Goal: Information Seeking & Learning: Understand process/instructions

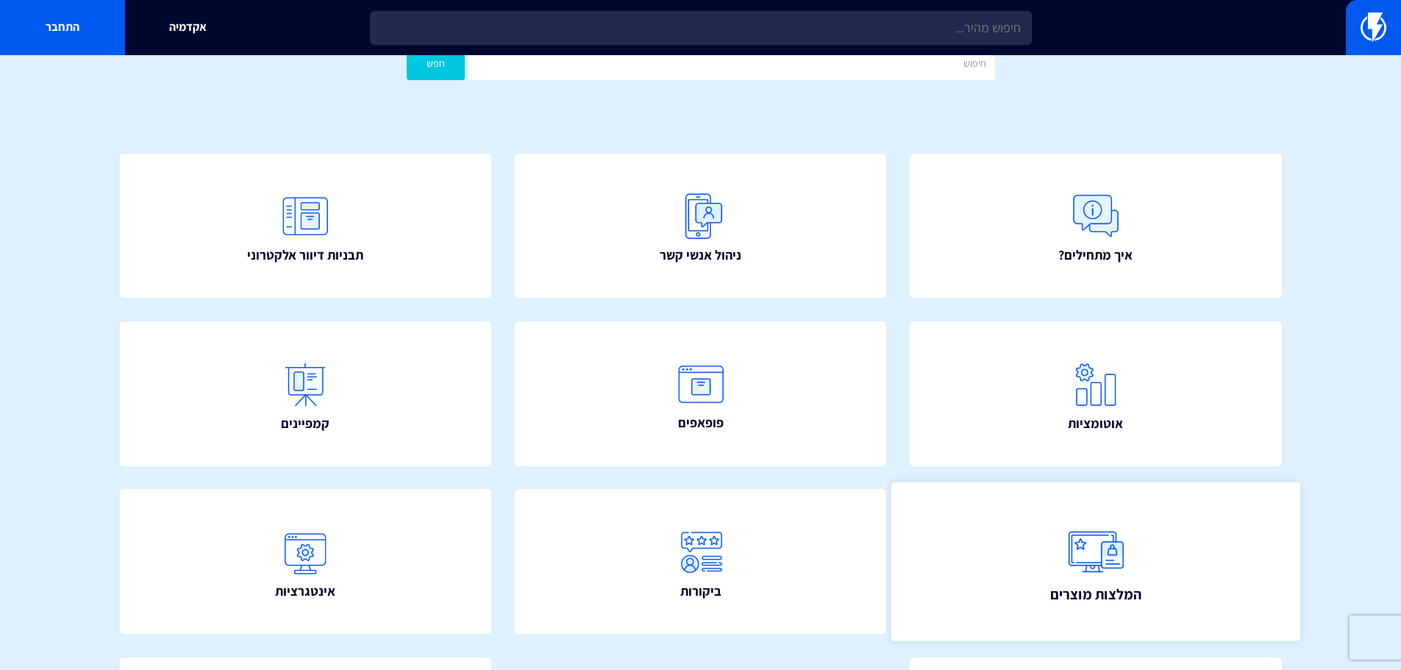
scroll to position [266, 0]
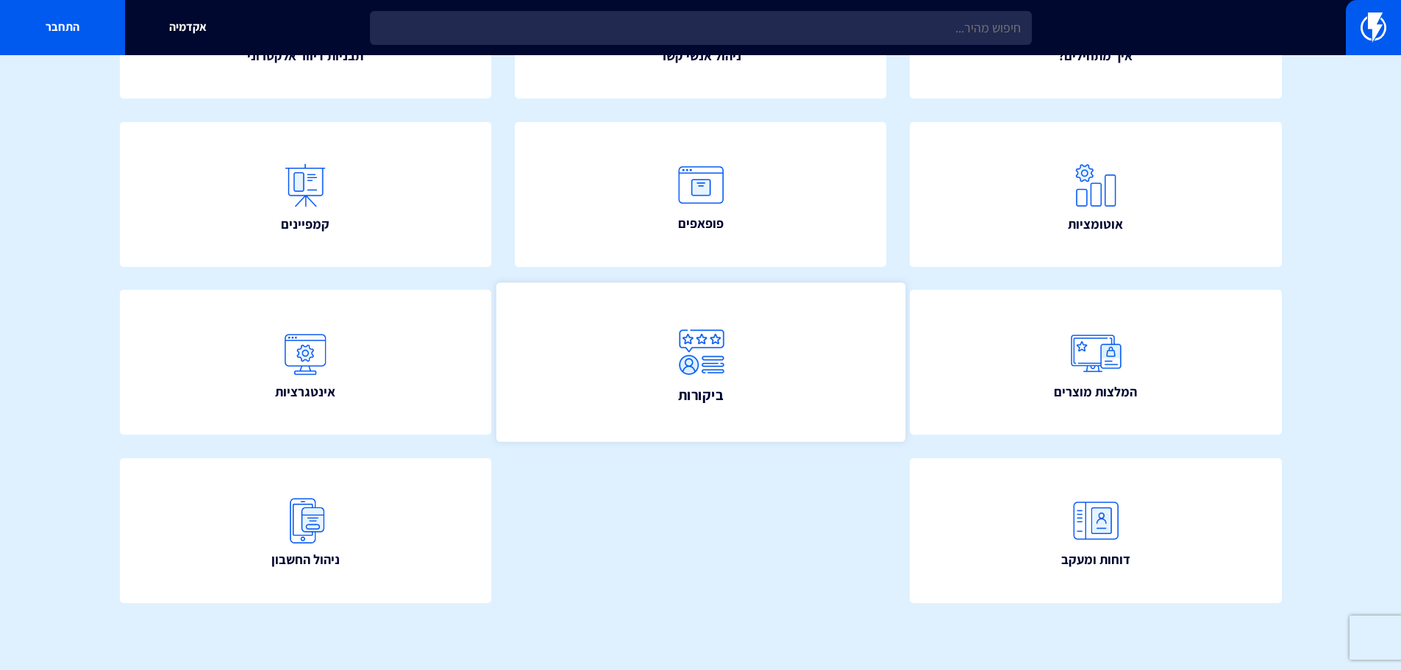
click at [846, 370] on link "ביקורות" at bounding box center [700, 362] width 409 height 159
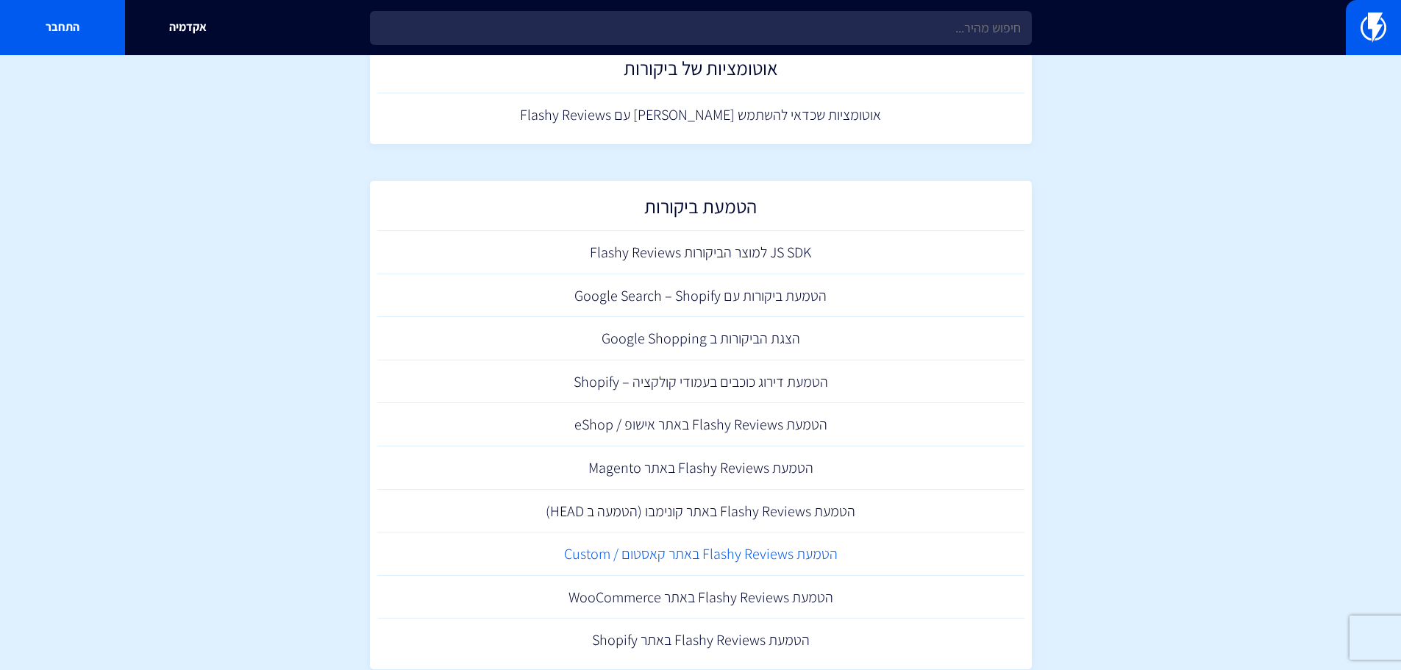
scroll to position [388, 0]
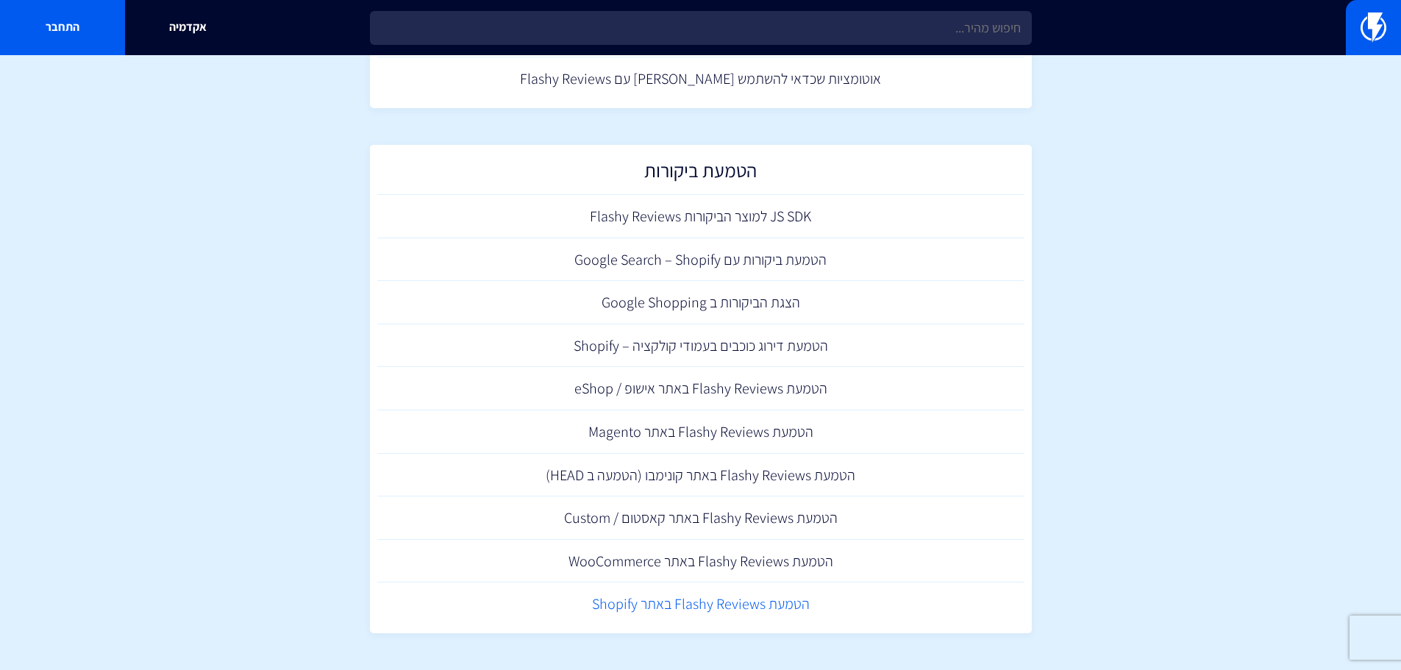
click at [708, 603] on link "הטמעת Flashy Reviews באתר Shopify" at bounding box center [700, 603] width 647 height 43
click at [815, 346] on link "הטמעת דירוג כוכבים בעמודי קולקציה – Shopify" at bounding box center [700, 345] width 647 height 43
